Goal: Information Seeking & Learning: Learn about a topic

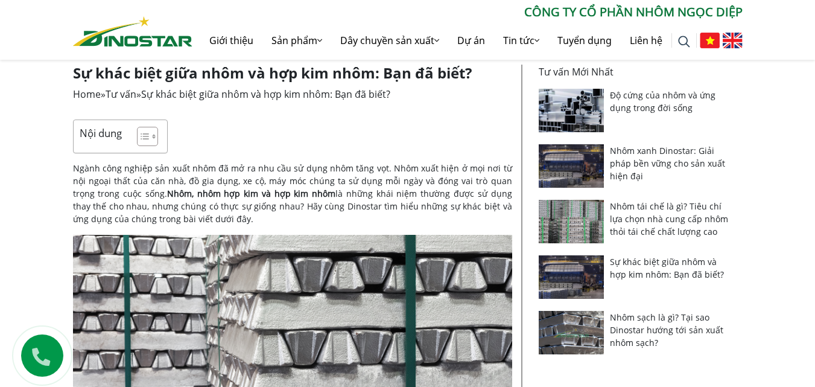
scroll to position [121, 0]
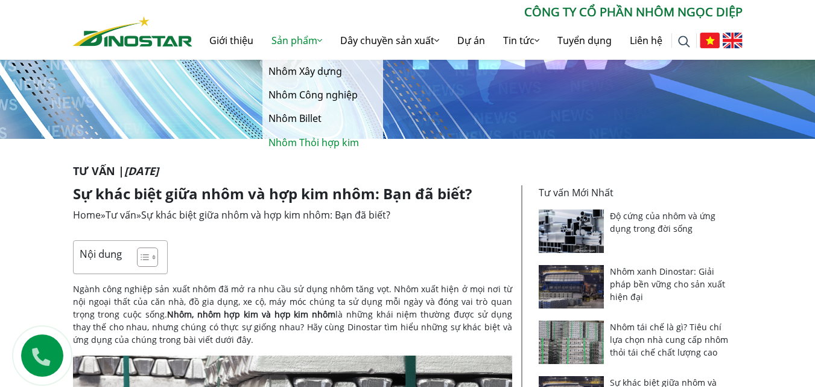
click at [305, 143] on link "Nhôm Thỏi hợp kim" at bounding box center [322, 143] width 121 height 24
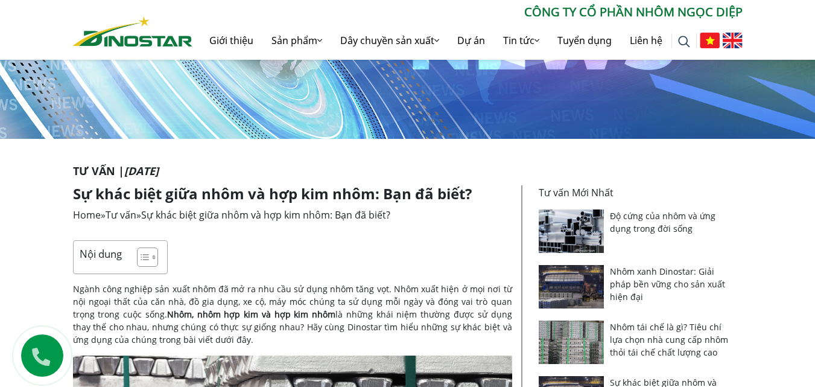
scroll to position [181, 0]
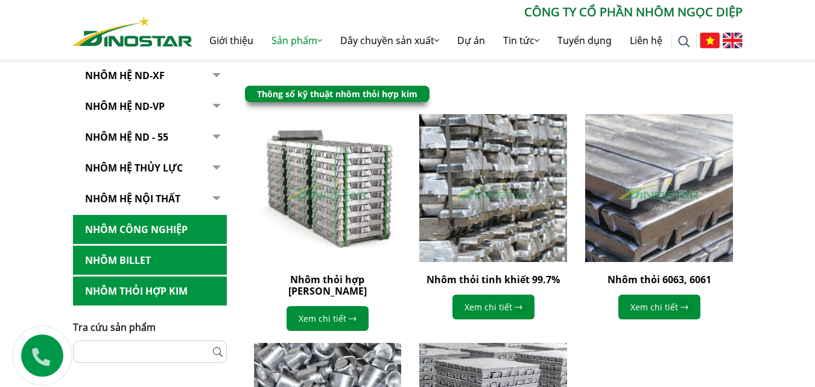
scroll to position [362, 0]
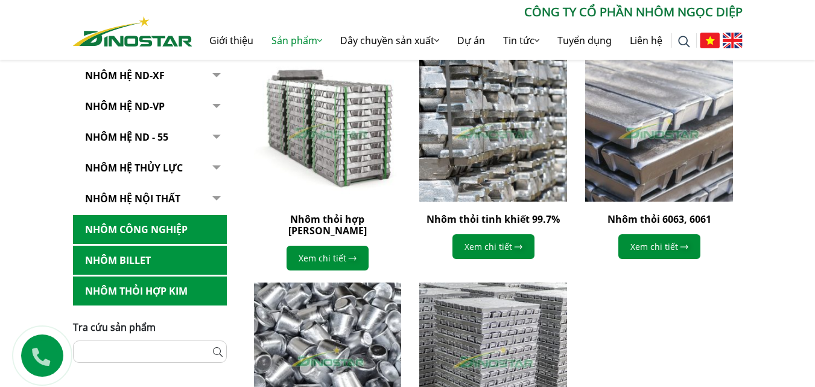
click at [120, 290] on link "Nhôm Thỏi hợp kim" at bounding box center [150, 291] width 154 height 30
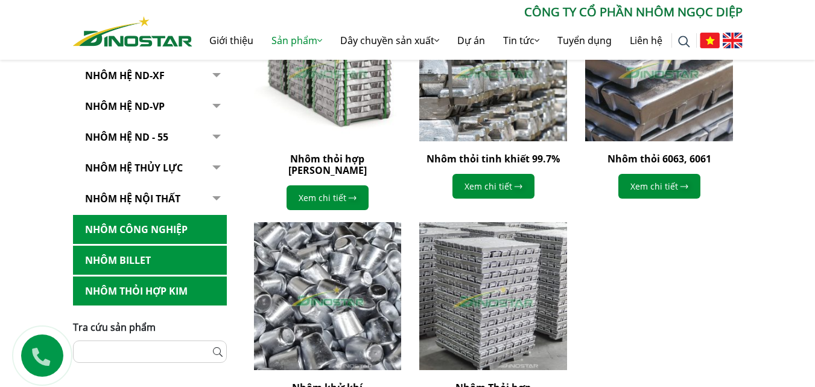
scroll to position [543, 0]
